Goal: Answer question/provide support: Share knowledge or assist other users

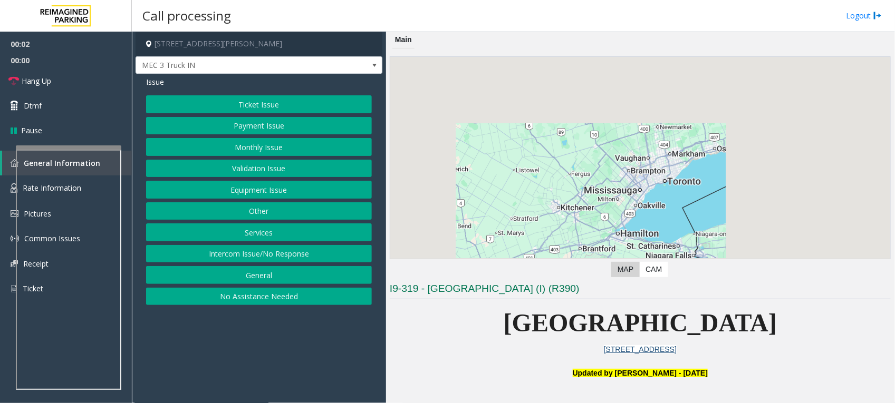
scroll to position [198, 0]
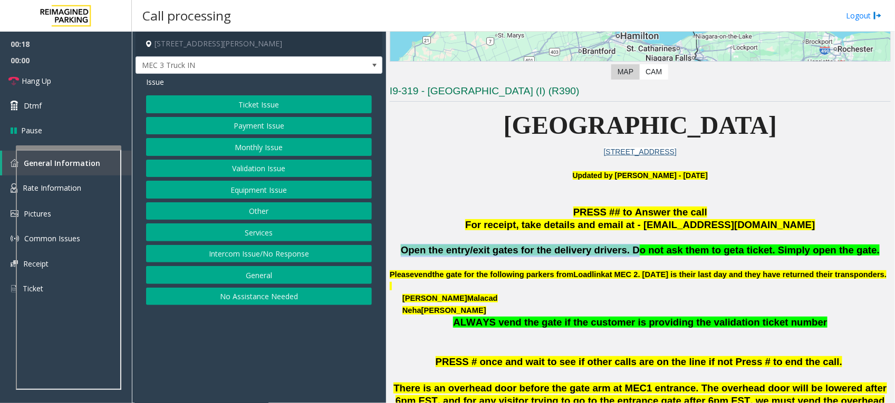
drag, startPoint x: 635, startPoint y: 251, endPoint x: 425, endPoint y: 250, distance: 210.4
click at [425, 250] on span "Open the entry/exit gates for the delivery drivers. Do not ask them to get" at bounding box center [570, 250] width 338 height 11
drag, startPoint x: 425, startPoint y: 250, endPoint x: 535, endPoint y: 251, distance: 110.2
click at [535, 251] on span "Open the entry/exit gates for the delivery drivers. Do not ask them to get" at bounding box center [570, 250] width 338 height 11
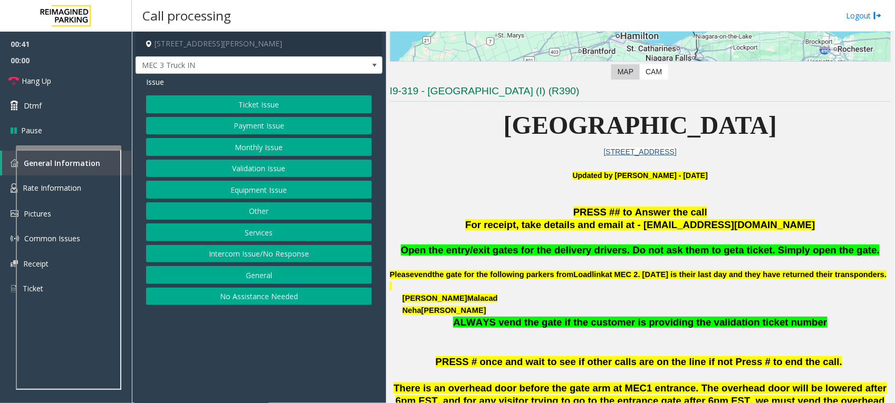
click at [286, 227] on button "Services" at bounding box center [259, 233] width 226 height 18
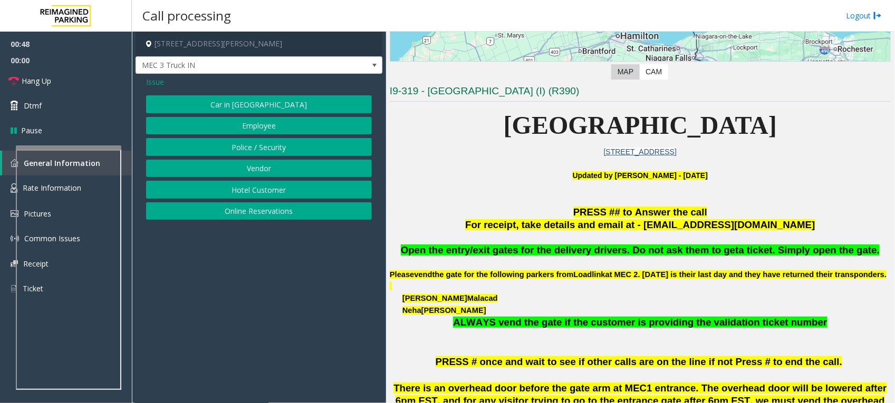
click at [280, 167] on button "Vendor" at bounding box center [259, 169] width 226 height 18
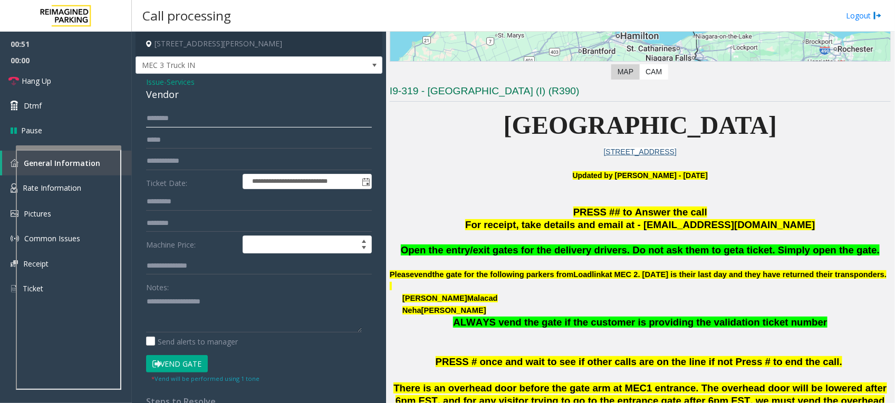
click at [211, 117] on input "text" at bounding box center [259, 119] width 226 height 18
type input "******"
click at [222, 299] on textarea at bounding box center [254, 313] width 216 height 40
drag, startPoint x: 186, startPoint y: 225, endPoint x: 204, endPoint y: 216, distance: 20.0
click at [186, 225] on input "text" at bounding box center [259, 224] width 226 height 18
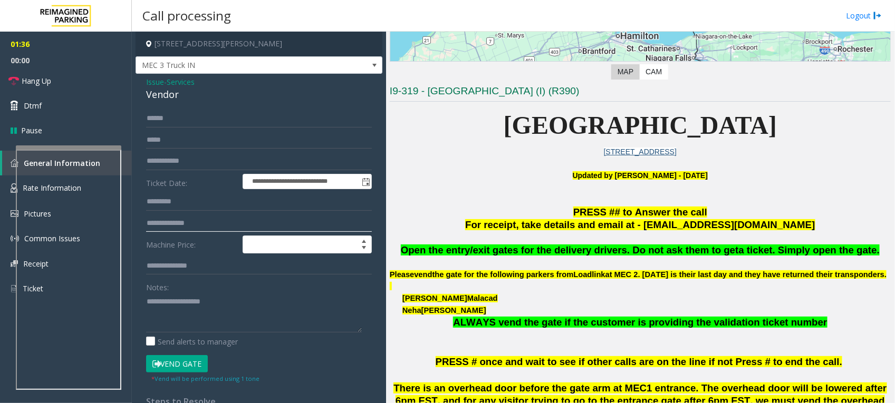
type input "**********"
click at [173, 363] on button "Vend Gate" at bounding box center [177, 364] width 62 height 18
click at [53, 74] on link "Hang Up" at bounding box center [66, 81] width 132 height 25
drag, startPoint x: 185, startPoint y: 98, endPoint x: 140, endPoint y: 82, distance: 47.3
click at [140, 82] on div "**********" at bounding box center [258, 284] width 247 height 421
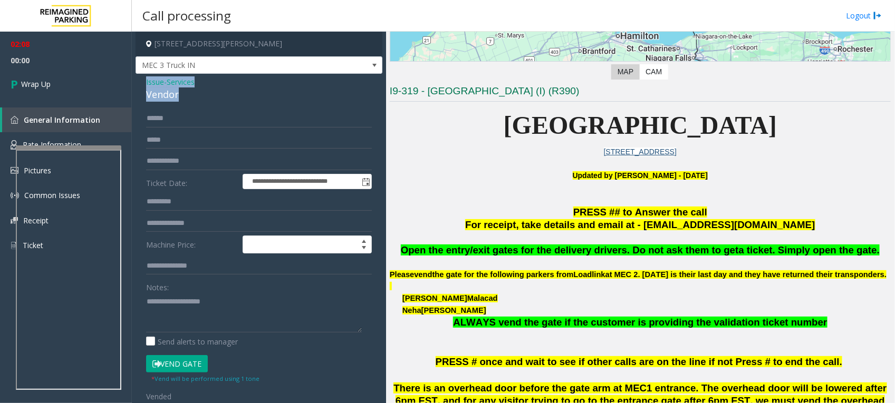
copy div "Issue - Services Vendor"
click at [215, 285] on div "Notes:" at bounding box center [259, 305] width 226 height 54
click at [217, 290] on div "Notes:" at bounding box center [259, 305] width 226 height 54
click at [209, 304] on textarea at bounding box center [254, 313] width 216 height 40
paste textarea "**********"
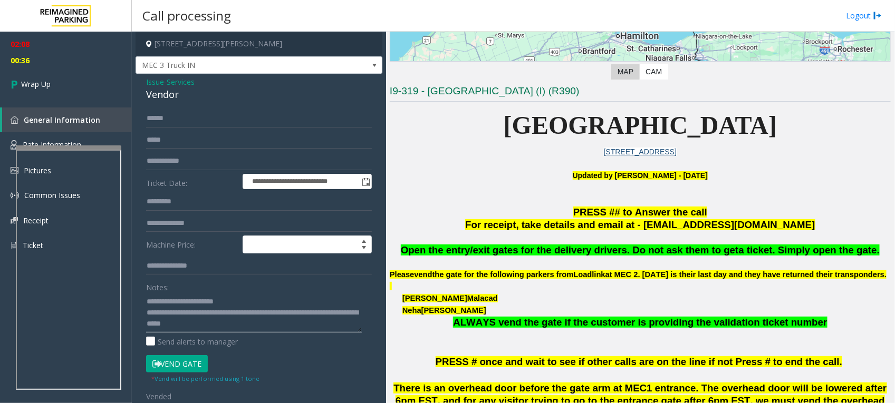
click at [210, 312] on textarea at bounding box center [254, 313] width 216 height 40
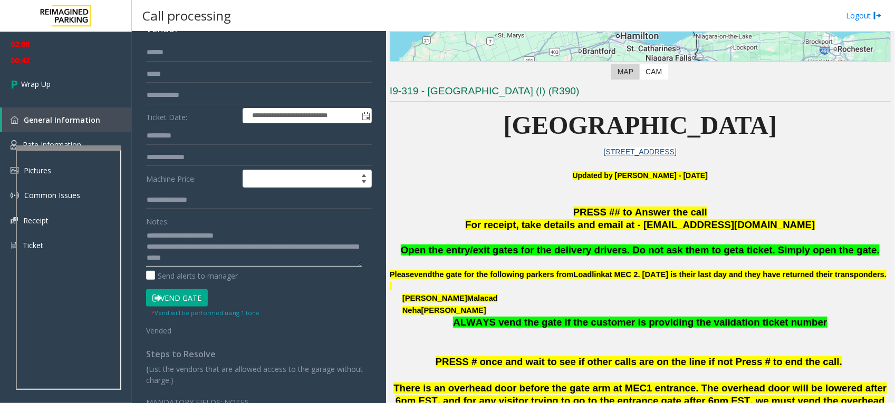
scroll to position [0, 0]
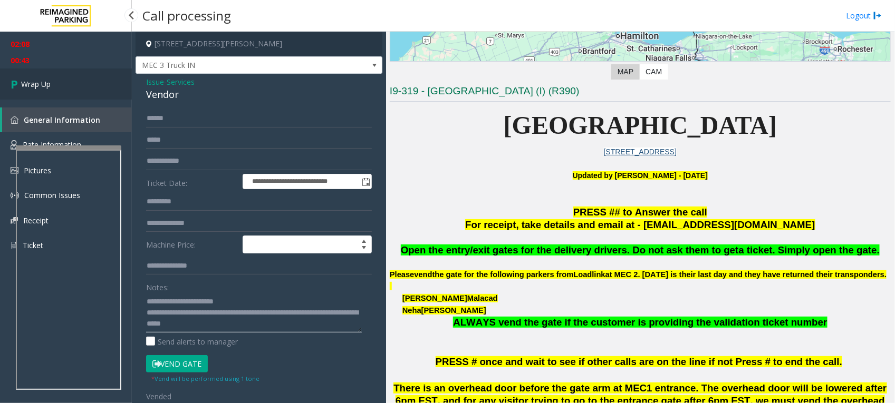
type textarea "**********"
click at [38, 82] on span "Wrap Up" at bounding box center [36, 84] width 30 height 11
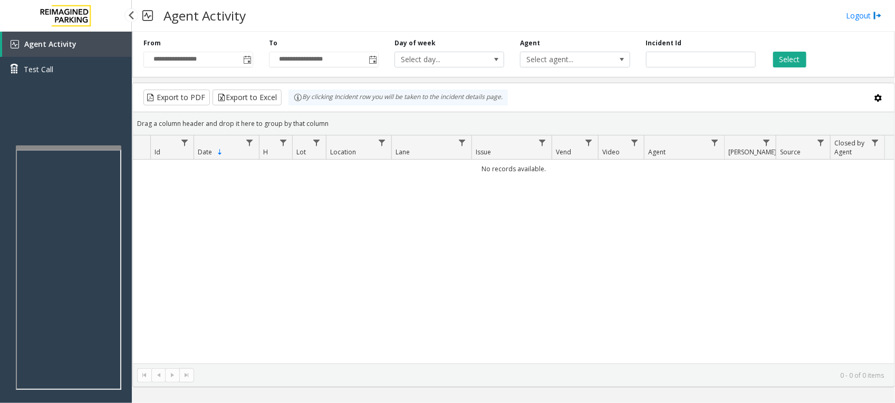
click at [59, 103] on div "Agent Activity Test Call" at bounding box center [66, 233] width 132 height 403
click at [50, 66] on span "Test Call" at bounding box center [39, 69] width 30 height 11
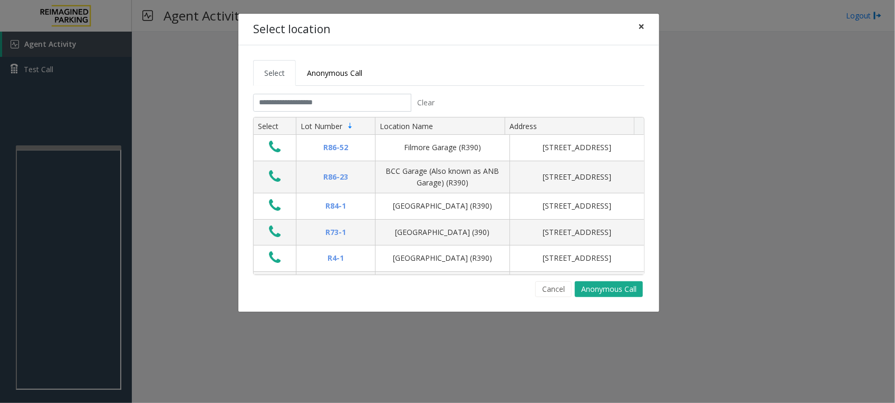
click at [641, 27] on span "×" at bounding box center [641, 26] width 6 height 15
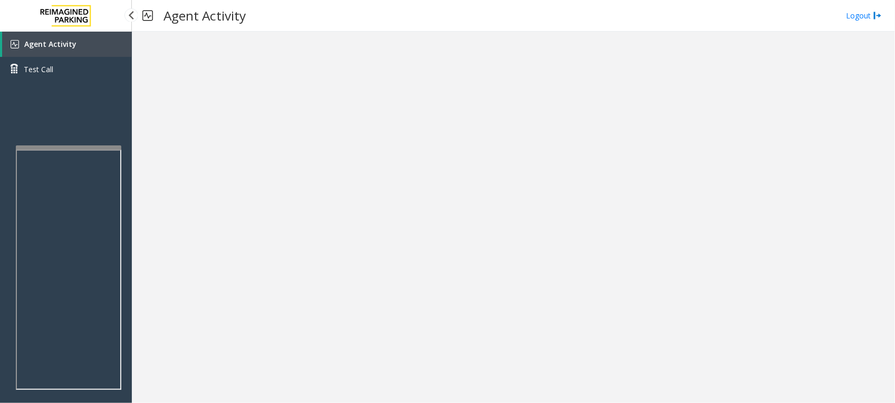
click at [56, 43] on span "Agent Activity" at bounding box center [50, 44] width 52 height 10
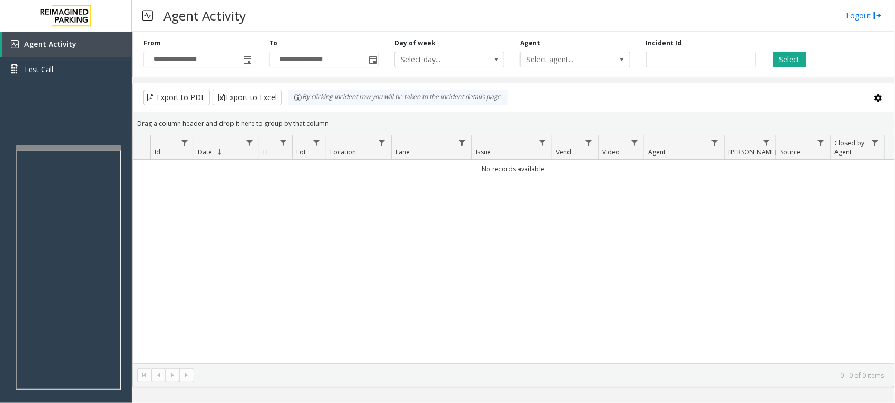
click at [573, 312] on div "No records available." at bounding box center [513, 262] width 761 height 204
click at [232, 296] on div "No records available." at bounding box center [513, 262] width 761 height 204
click at [348, 240] on div "No records available." at bounding box center [513, 262] width 761 height 204
